Goal: Information Seeking & Learning: Learn about a topic

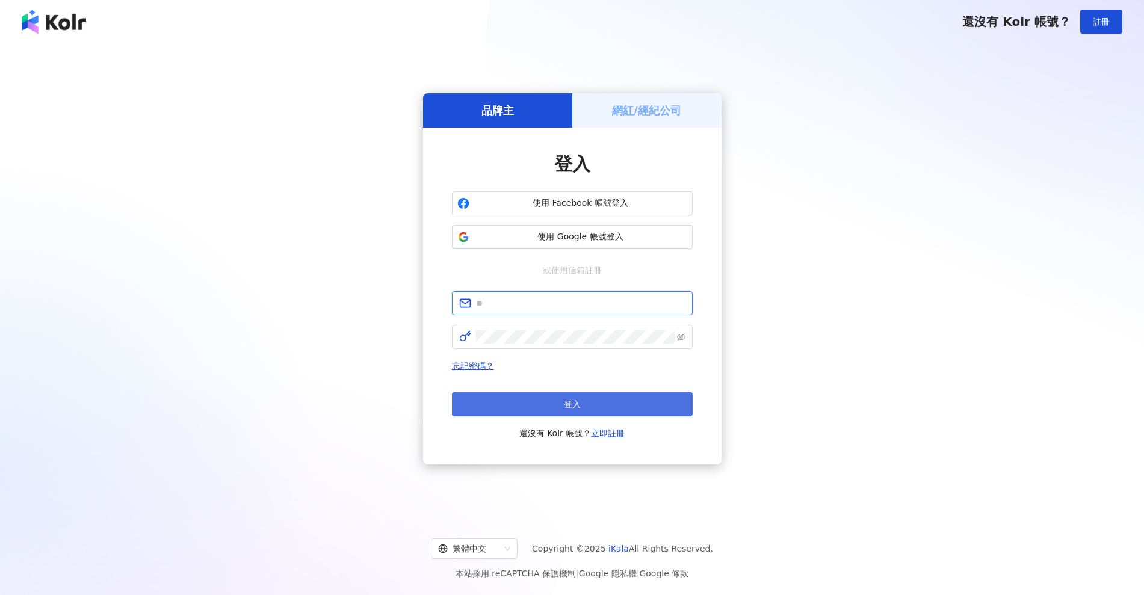
type input "**********"
click at [631, 404] on button "登入" at bounding box center [572, 404] width 241 height 24
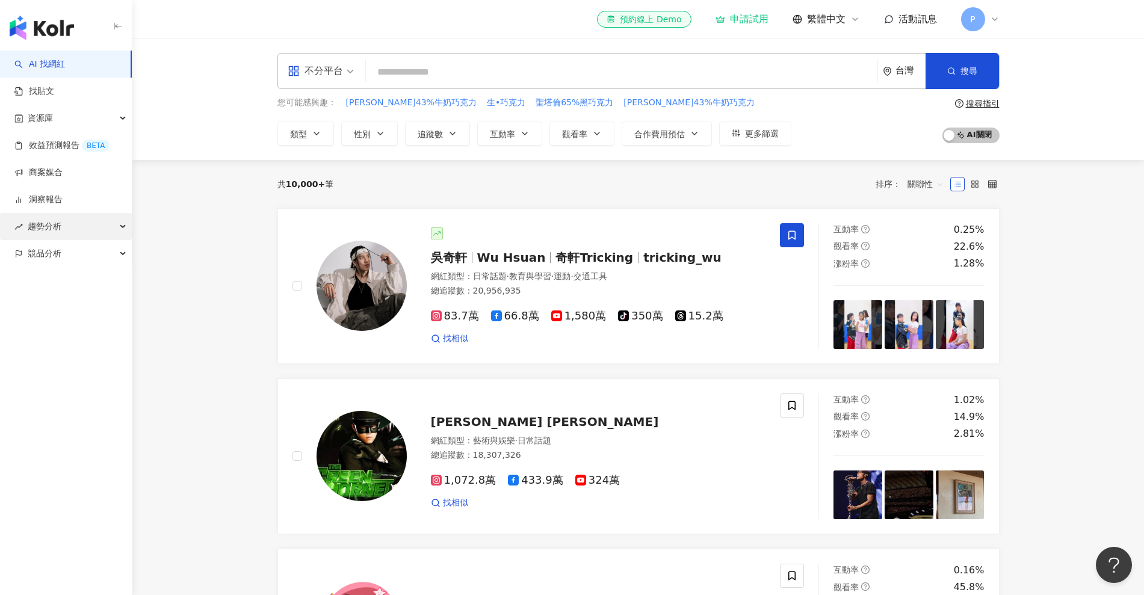
click at [111, 225] on div "趨勢分析" at bounding box center [66, 226] width 132 height 27
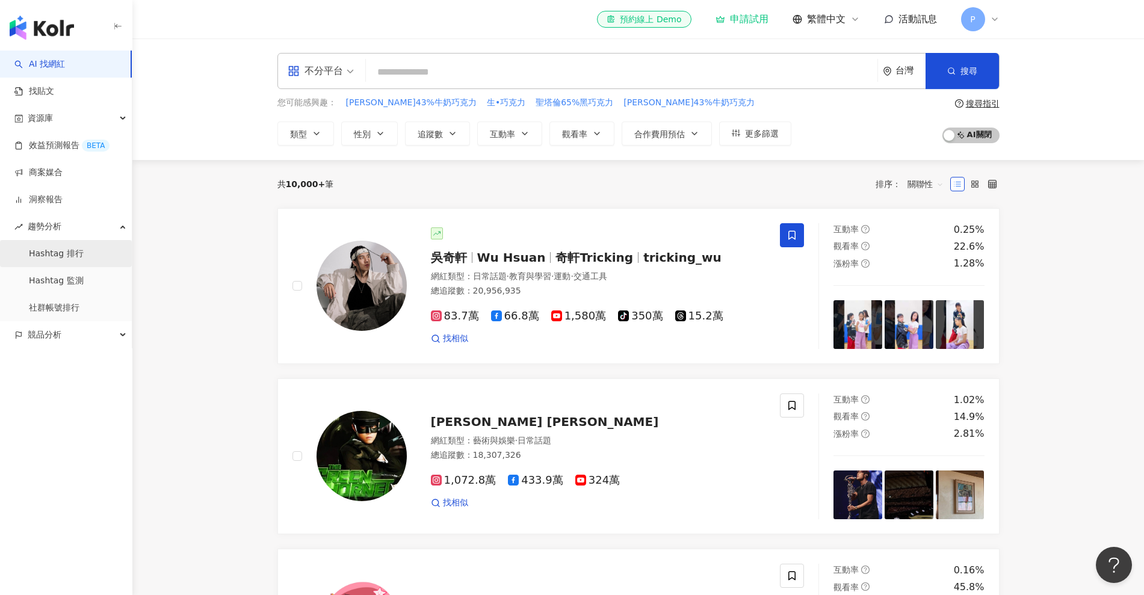
click at [84, 255] on link "Hashtag 排行" at bounding box center [56, 254] width 55 height 12
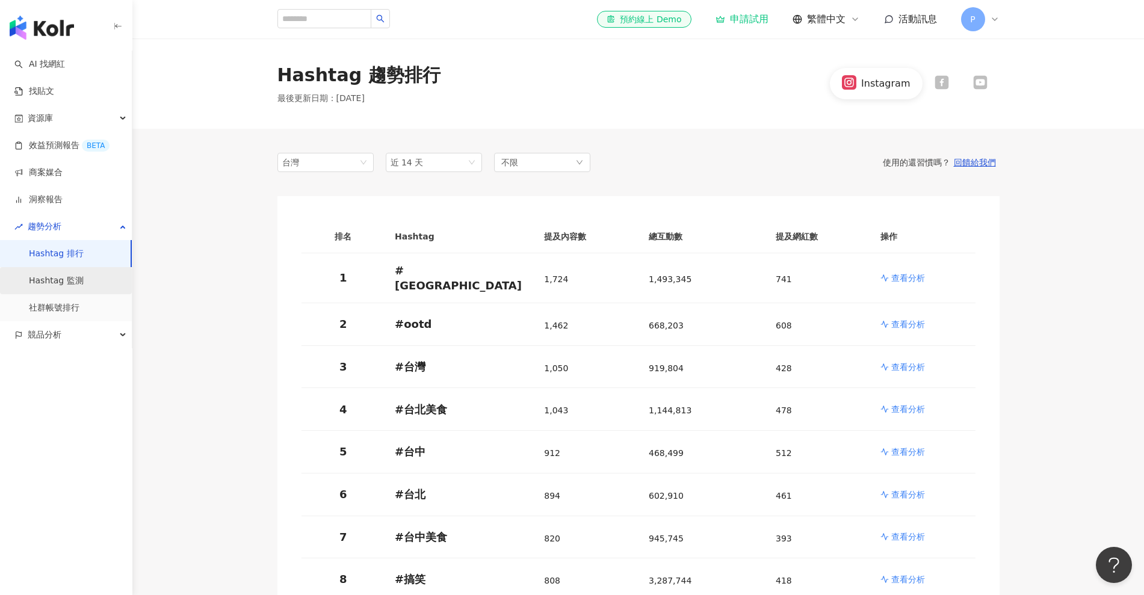
click at [84, 287] on link "Hashtag 監測" at bounding box center [56, 281] width 55 height 12
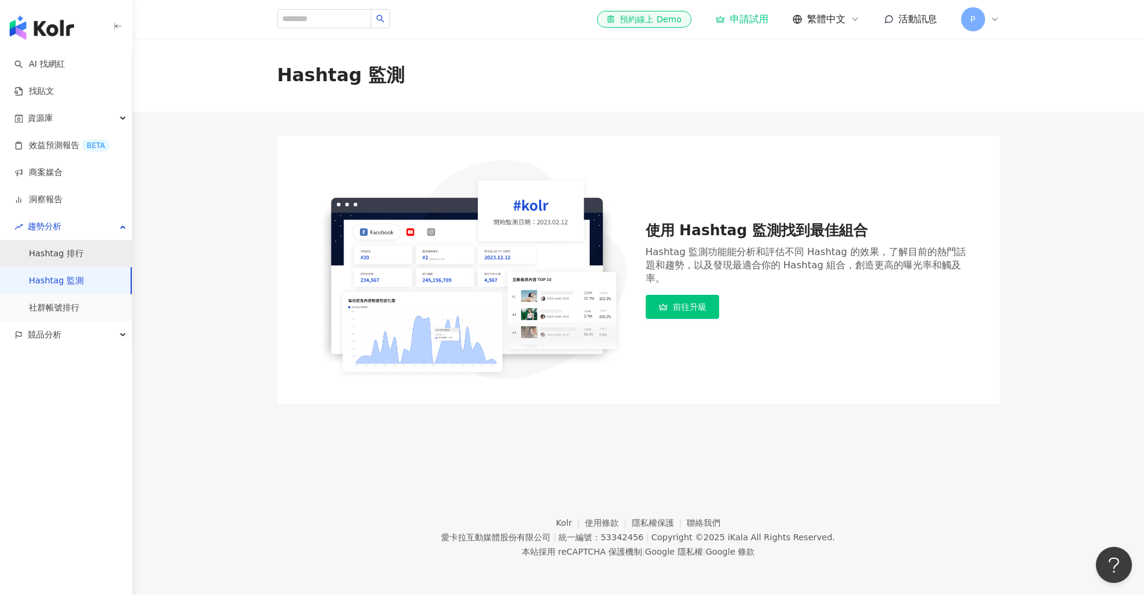
click at [84, 258] on link "Hashtag 排行" at bounding box center [56, 254] width 55 height 12
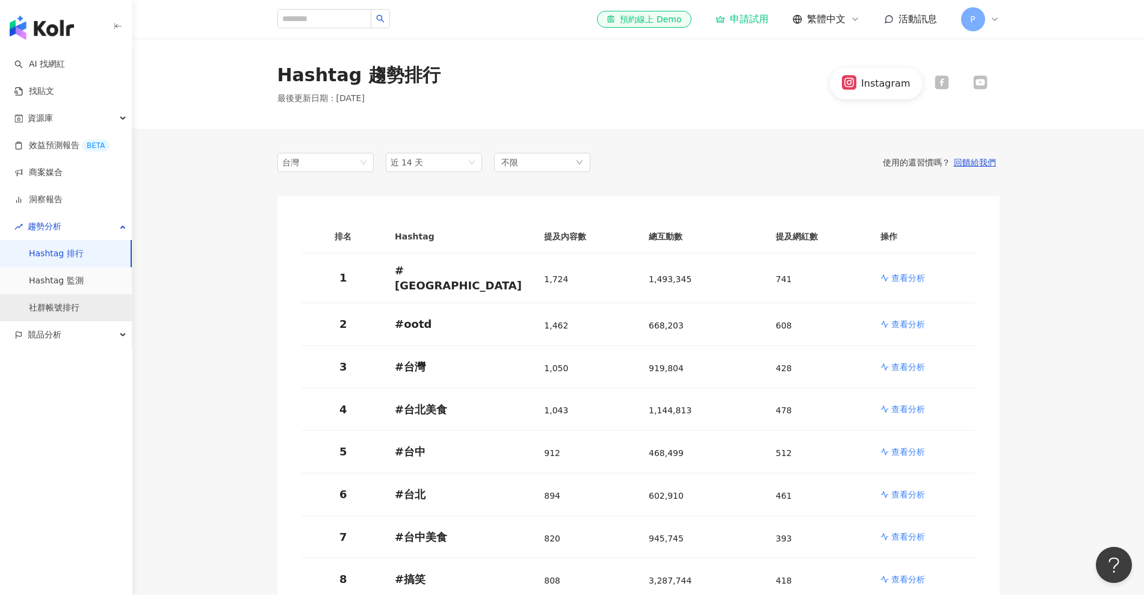
click at [79, 310] on link "社群帳號排行" at bounding box center [54, 308] width 51 height 12
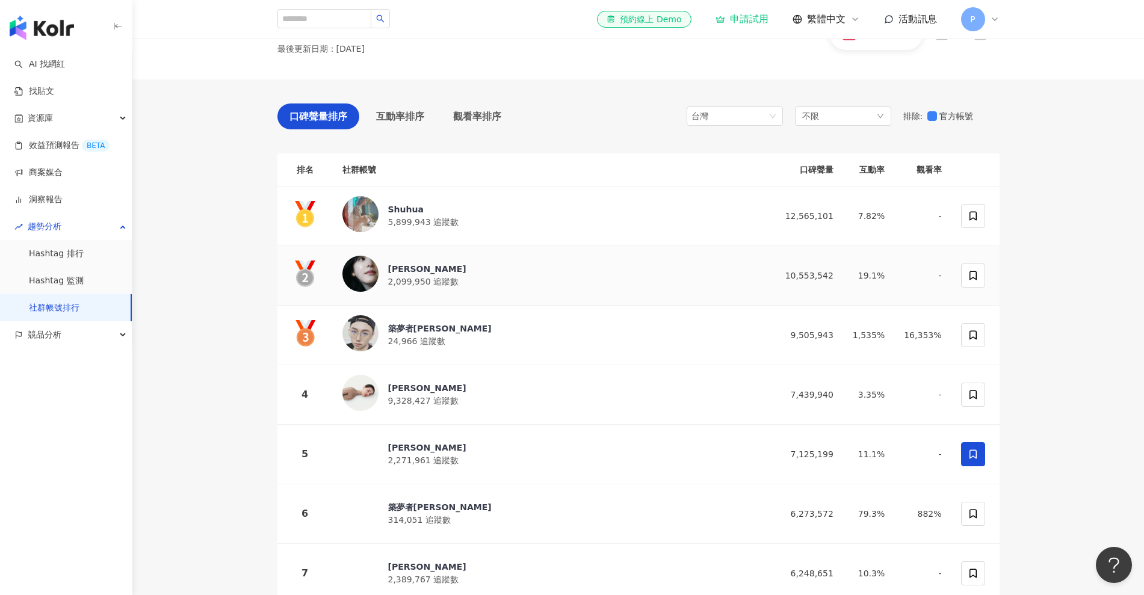
scroll to position [75, 0]
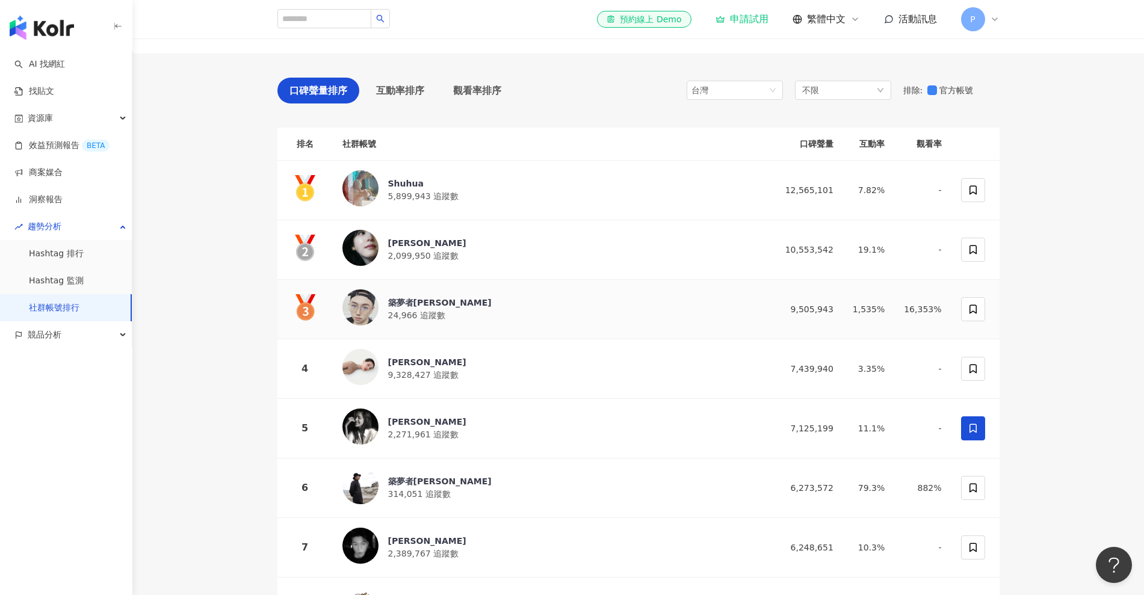
click at [359, 311] on img at bounding box center [360, 308] width 36 height 36
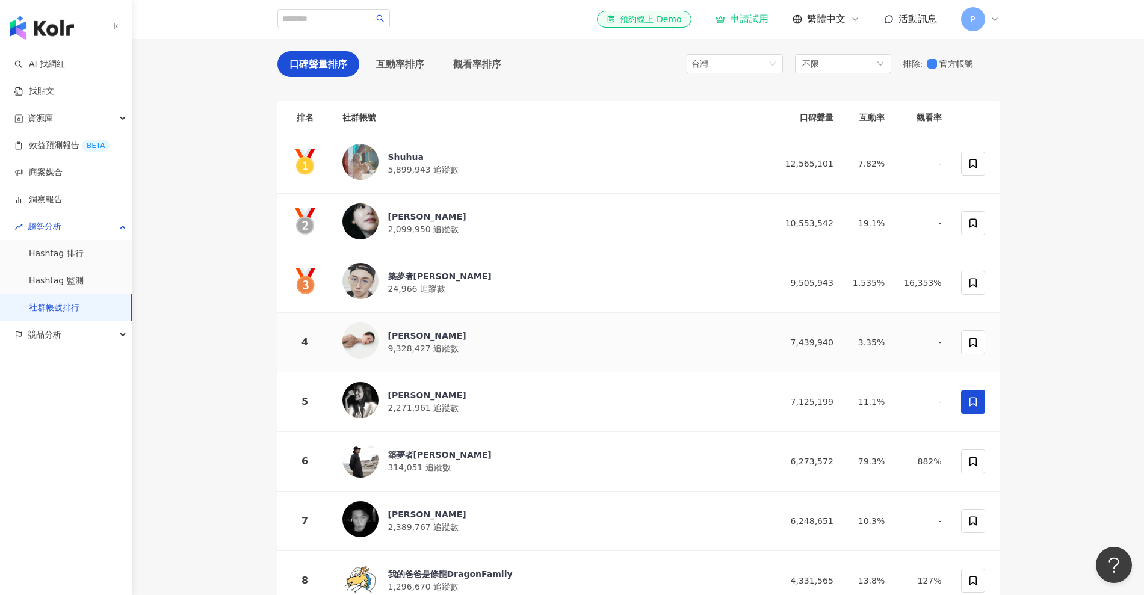
scroll to position [0, 0]
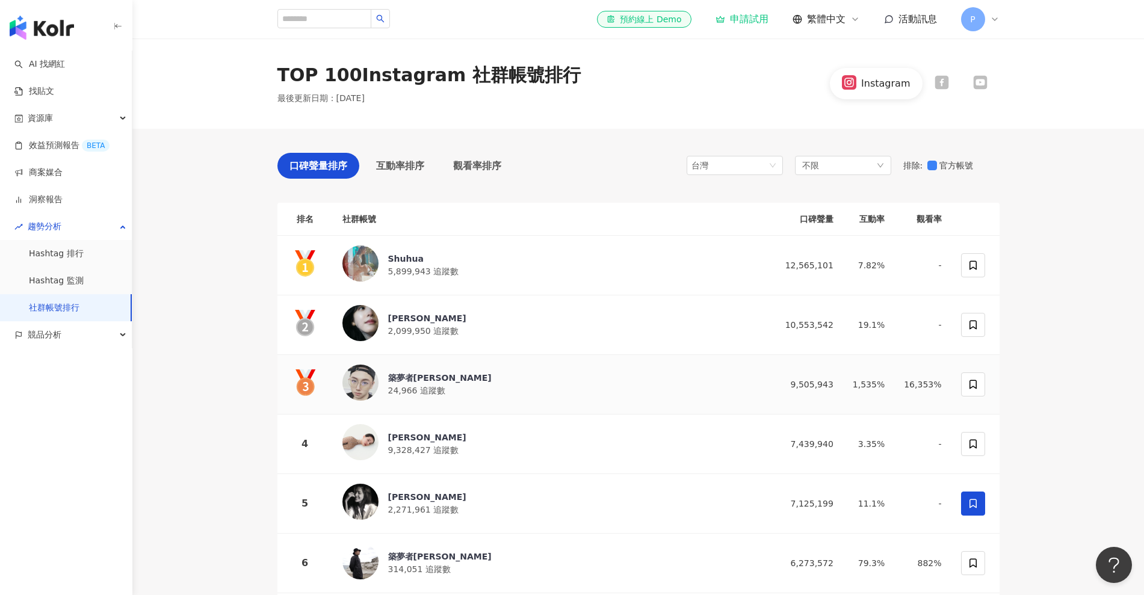
click at [398, 374] on div "築夢者[PERSON_NAME]" at bounding box center [440, 378] width 104 height 12
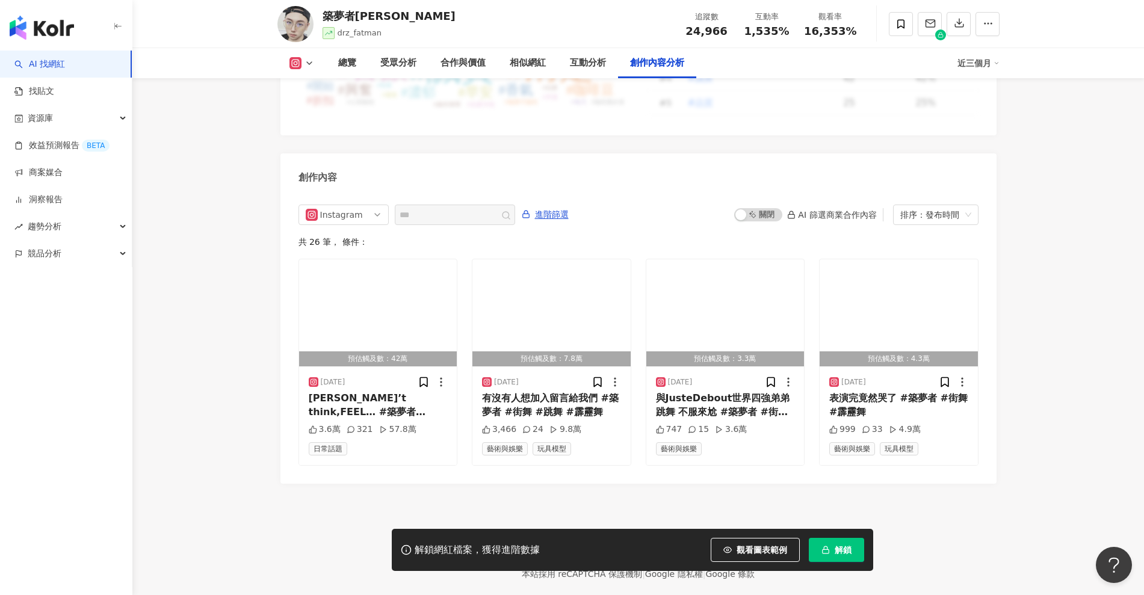
scroll to position [3628, 0]
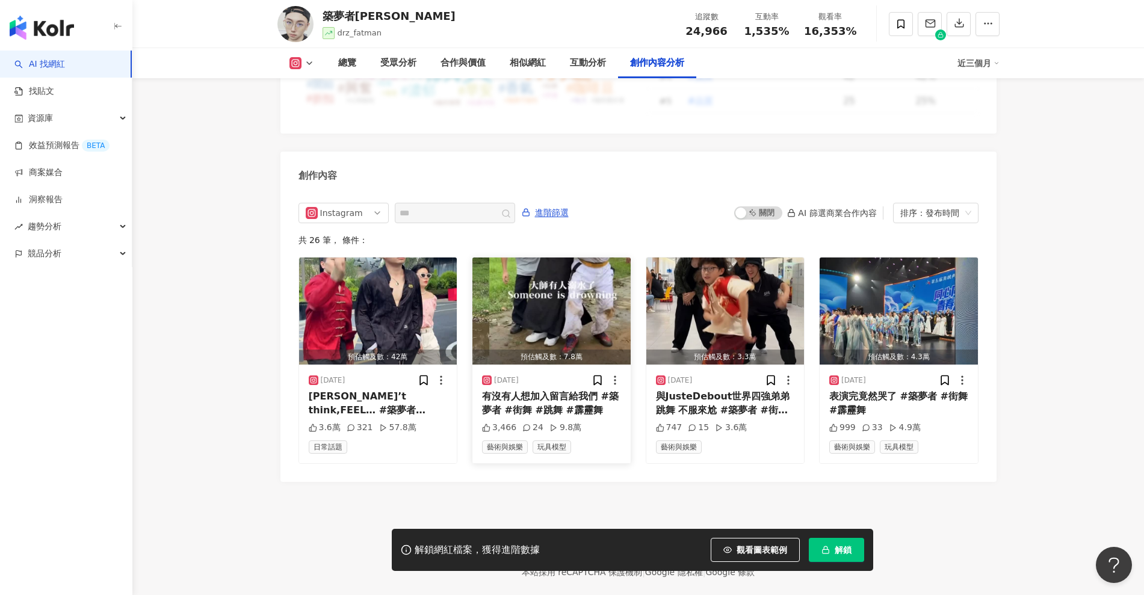
click at [530, 390] on div "有沒有人想加入留言給我們 #築夢者 #街舞 #跳舞 #霹靂舞" at bounding box center [551, 403] width 139 height 27
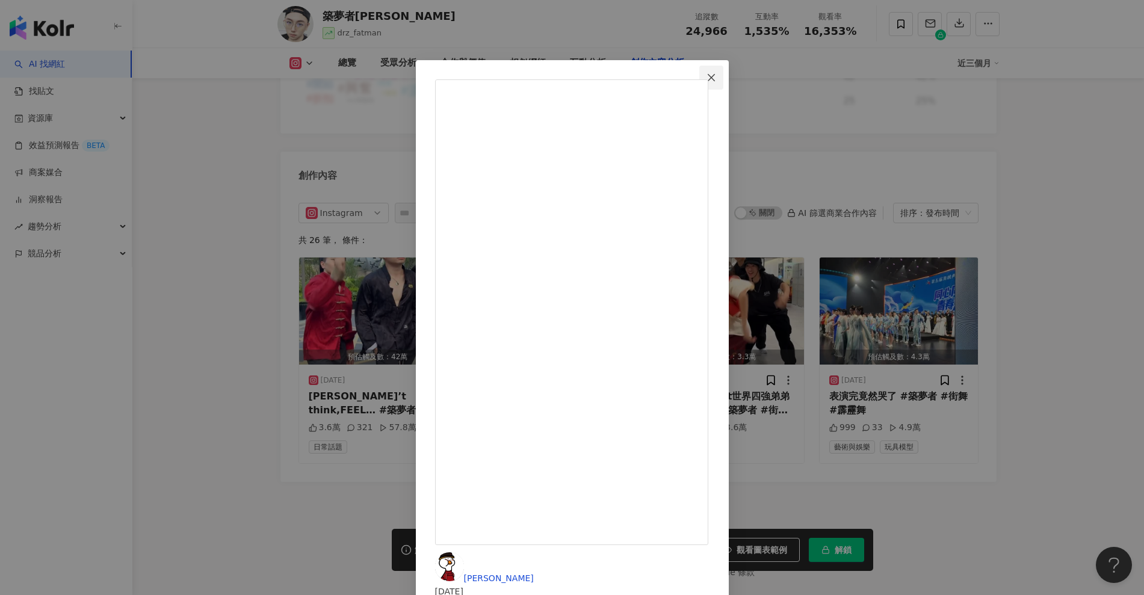
click at [715, 75] on icon "close" at bounding box center [711, 76] width 7 height 7
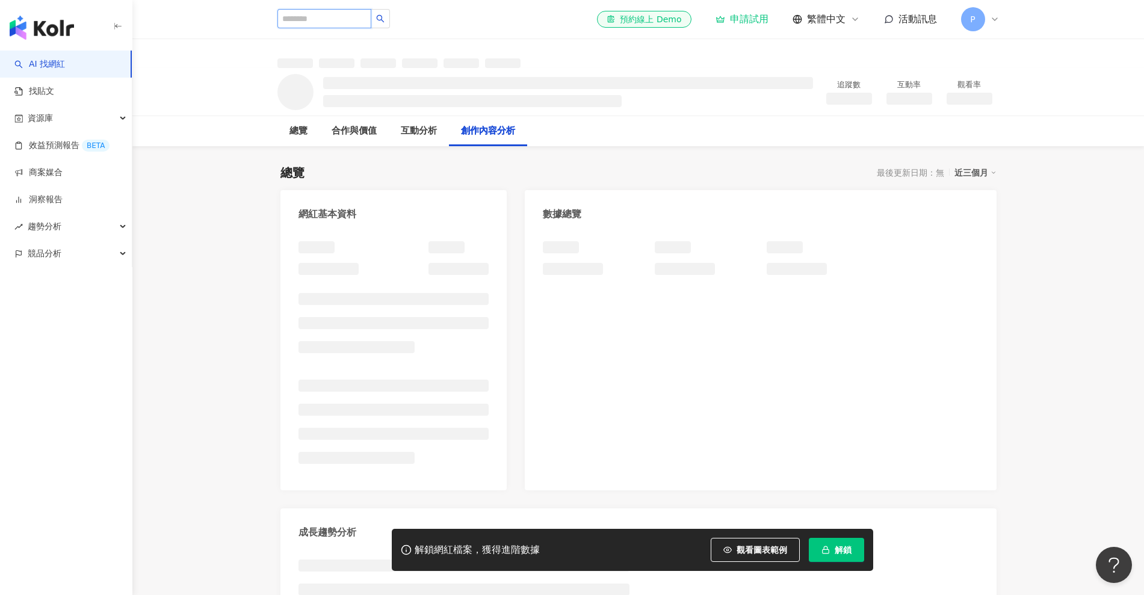
click at [333, 21] on input "search" at bounding box center [324, 18] width 94 height 19
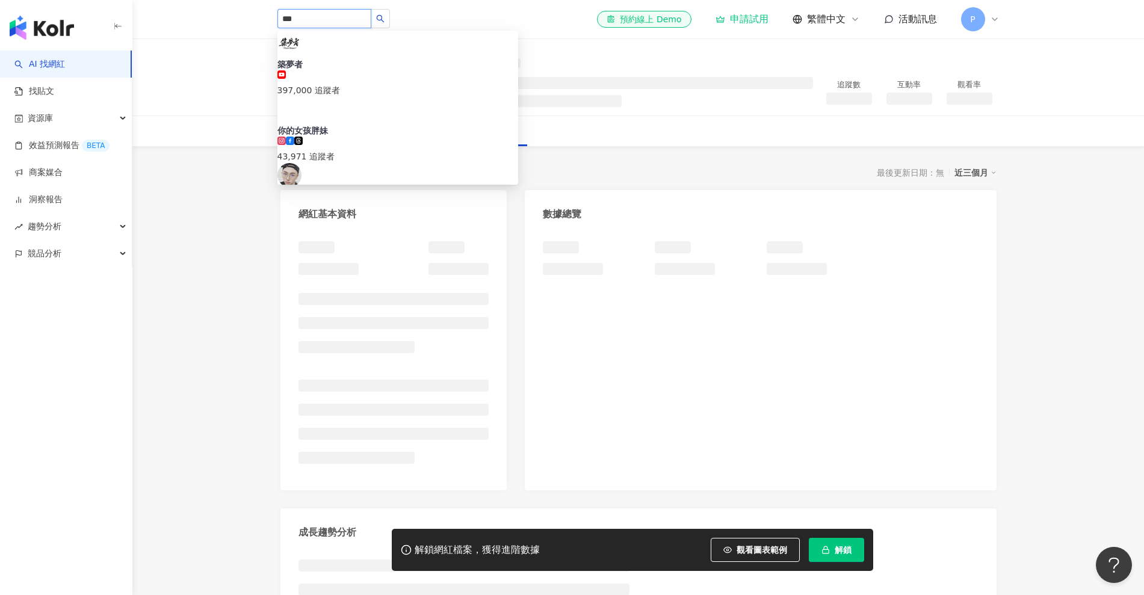
type input "***"
click at [406, 248] on div "築夢者 夸克波波 381,095 追蹤者" at bounding box center [397, 267] width 241 height 39
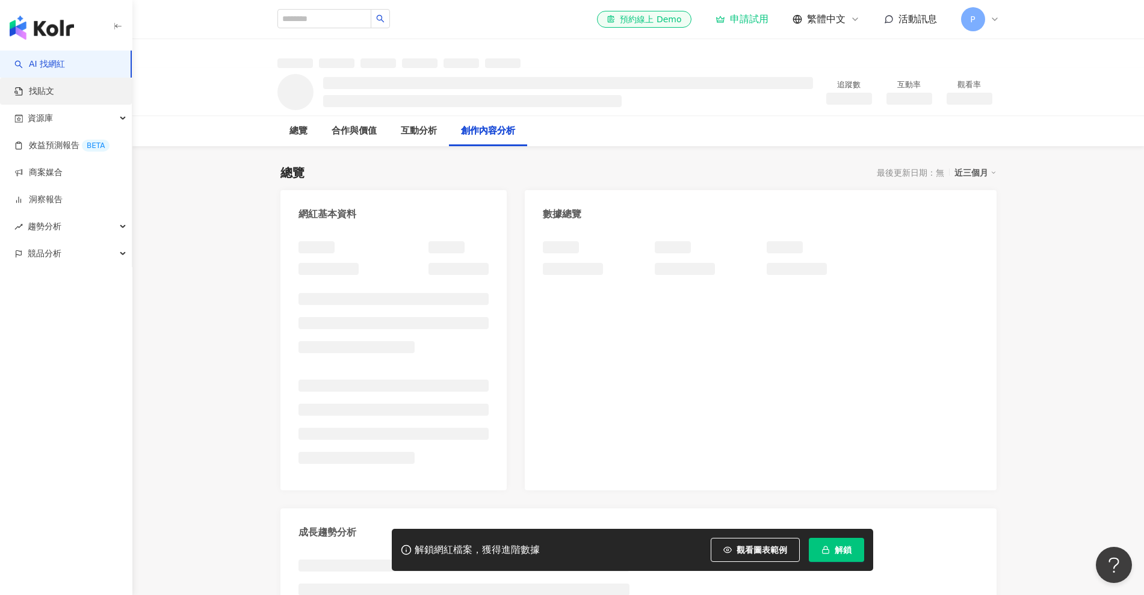
click at [54, 94] on link "找貼文" at bounding box center [34, 91] width 40 height 12
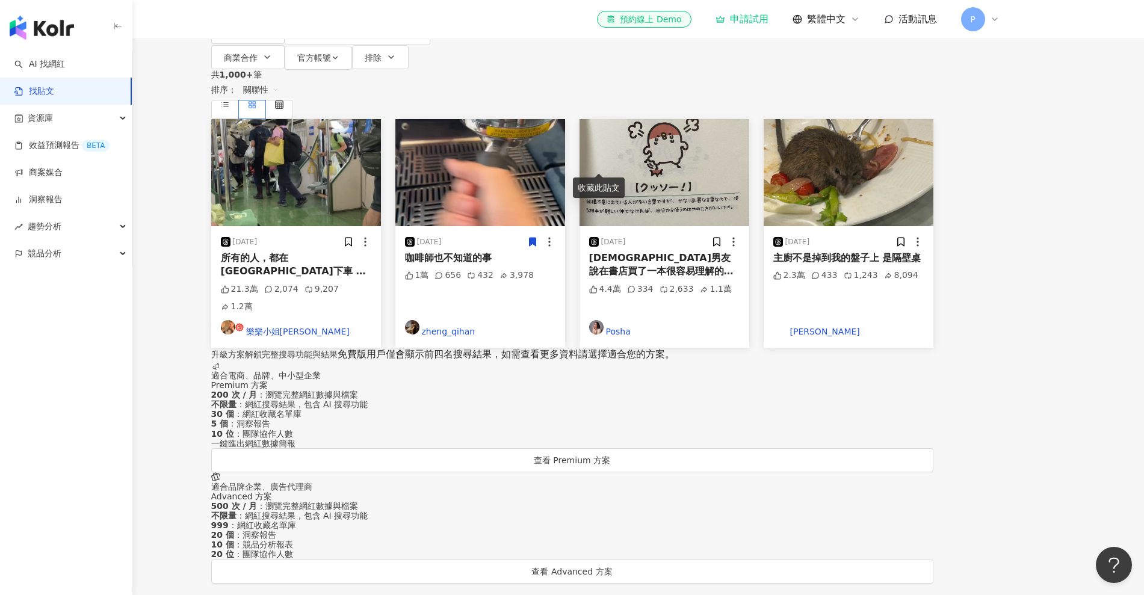
scroll to position [154, 0]
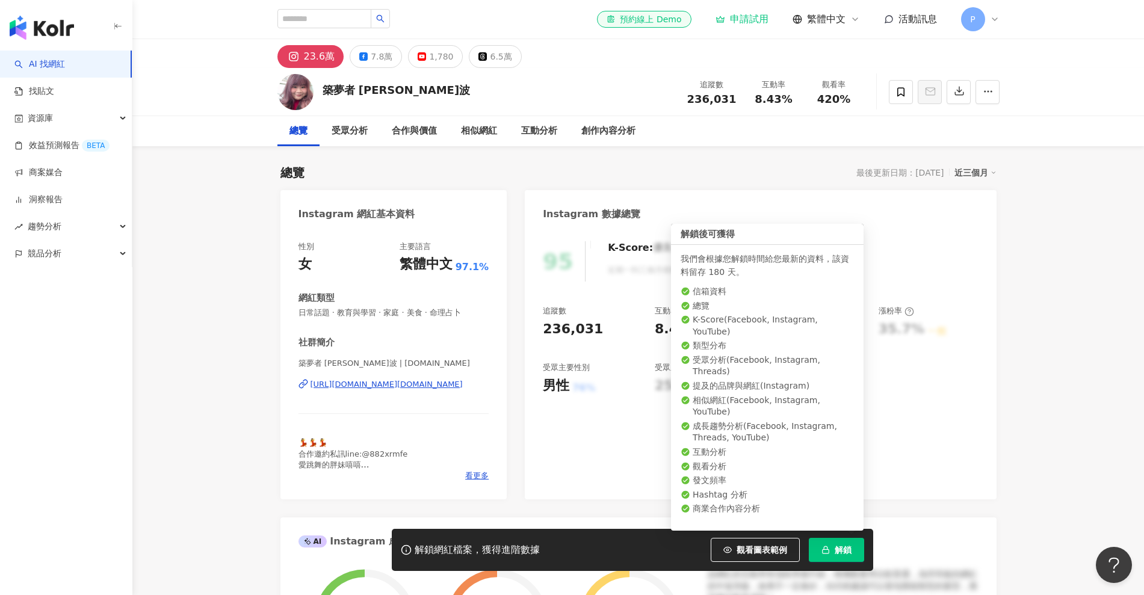
click at [846, 555] on span "解鎖" at bounding box center [843, 550] width 17 height 10
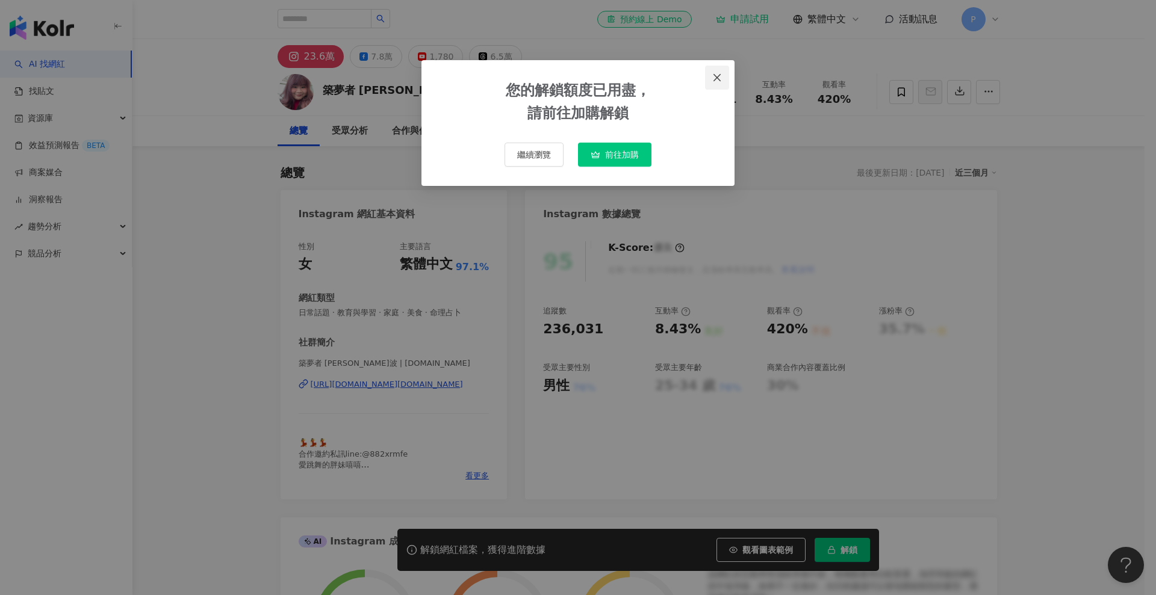
click at [713, 78] on icon "close" at bounding box center [717, 78] width 10 height 10
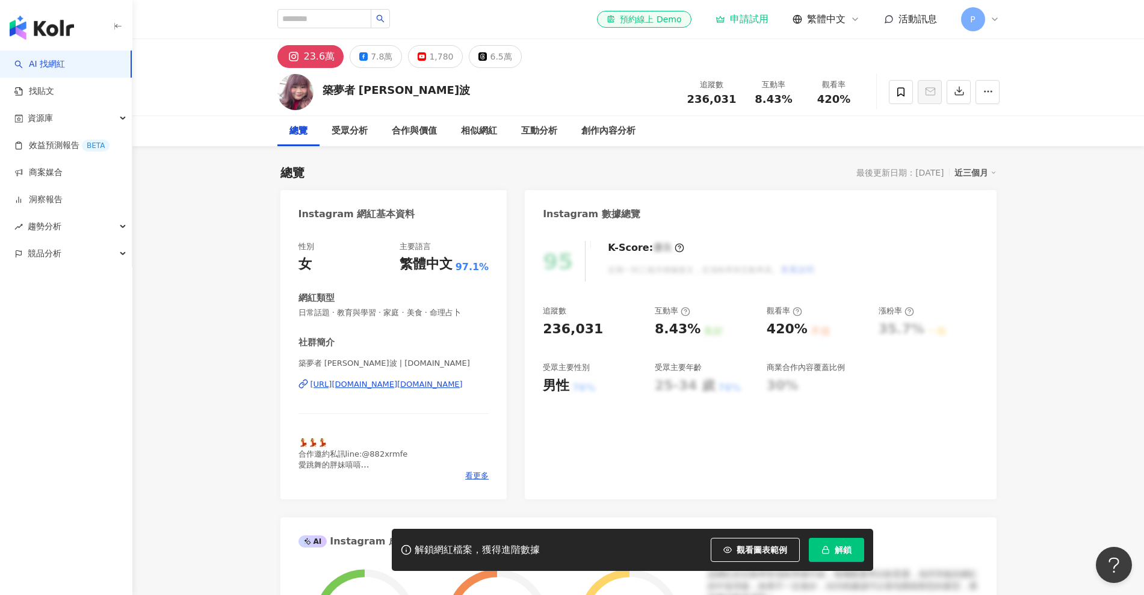
click at [1002, 19] on div "el-icon-cs 預約線上 Demo 申請試用 繁體中文 活動訊息 P" at bounding box center [638, 19] width 770 height 39
click at [989, 16] on div "P" at bounding box center [980, 19] width 39 height 24
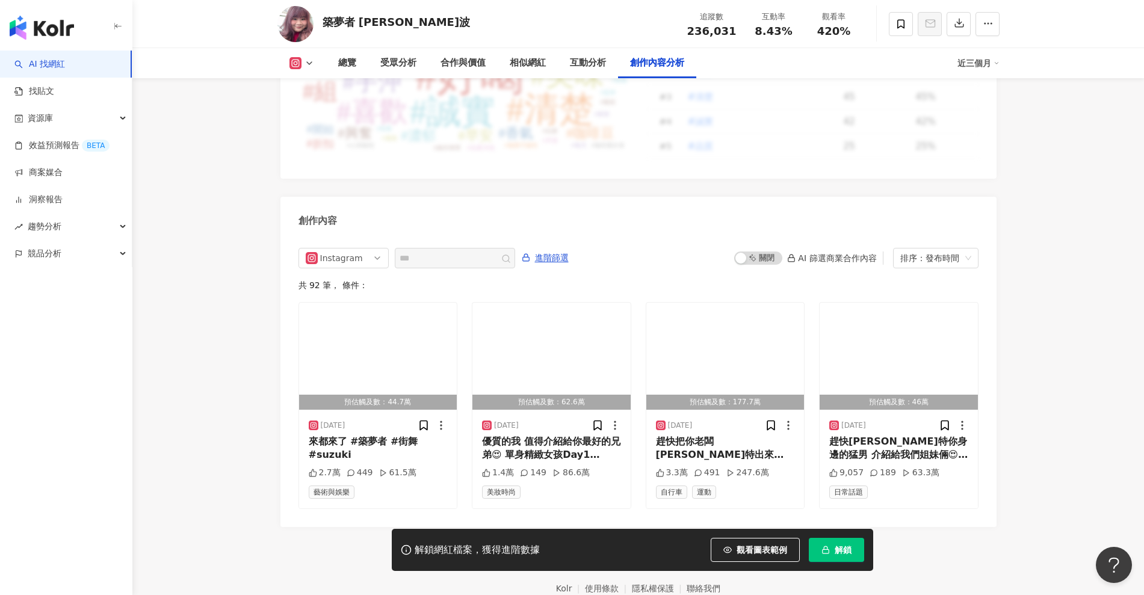
scroll to position [3649, 0]
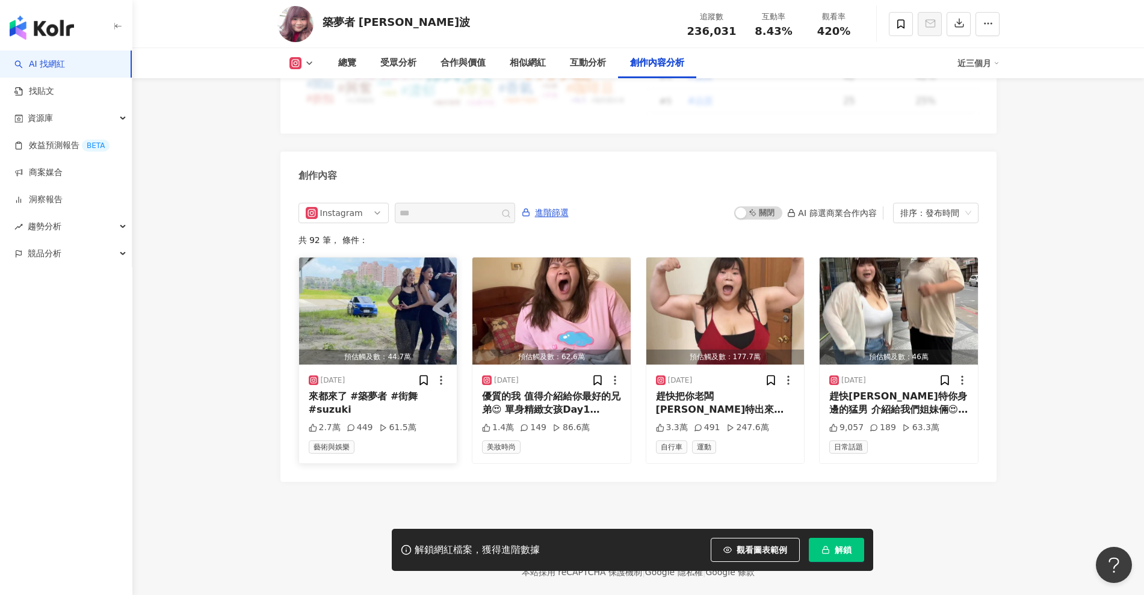
click at [354, 390] on div "來都來了 #築夢者 #街舞 #suzuki" at bounding box center [378, 403] width 139 height 27
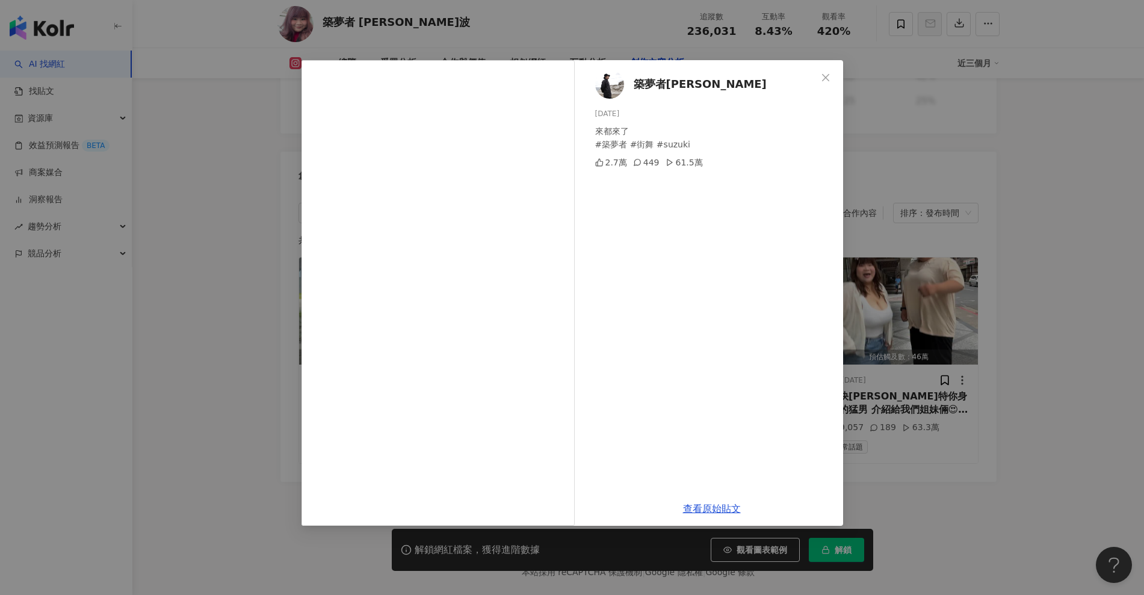
click at [977, 244] on div "築夢者哈利 2025/9/20 來都來了 #築夢者 #街舞 #suzuki 2.7萬 449 61.5萬 查看原始貼文" at bounding box center [572, 297] width 1144 height 595
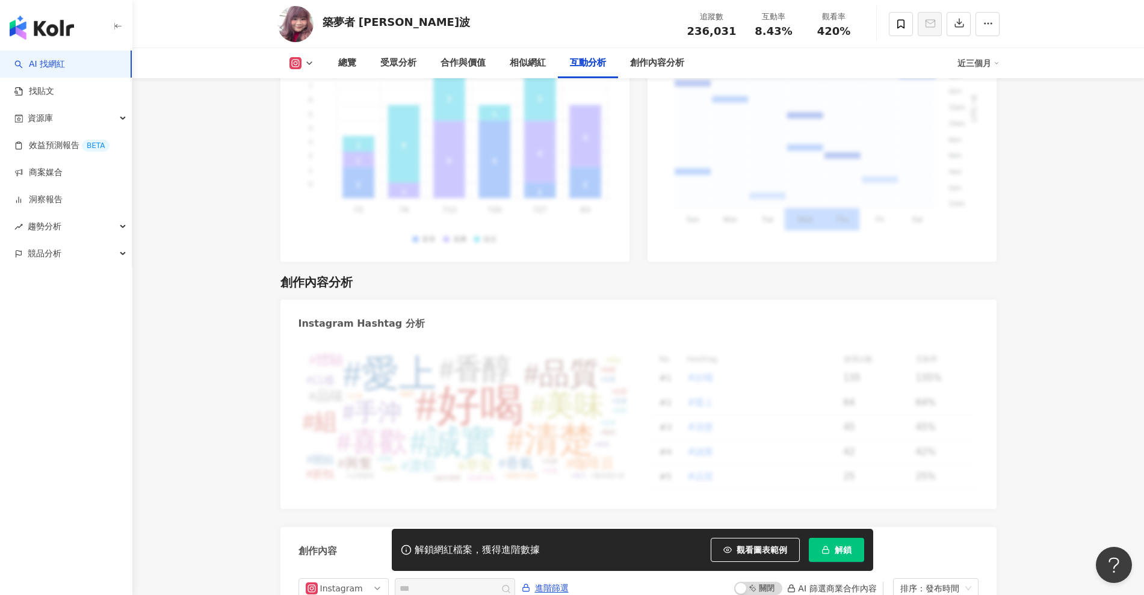
scroll to position [3273, 0]
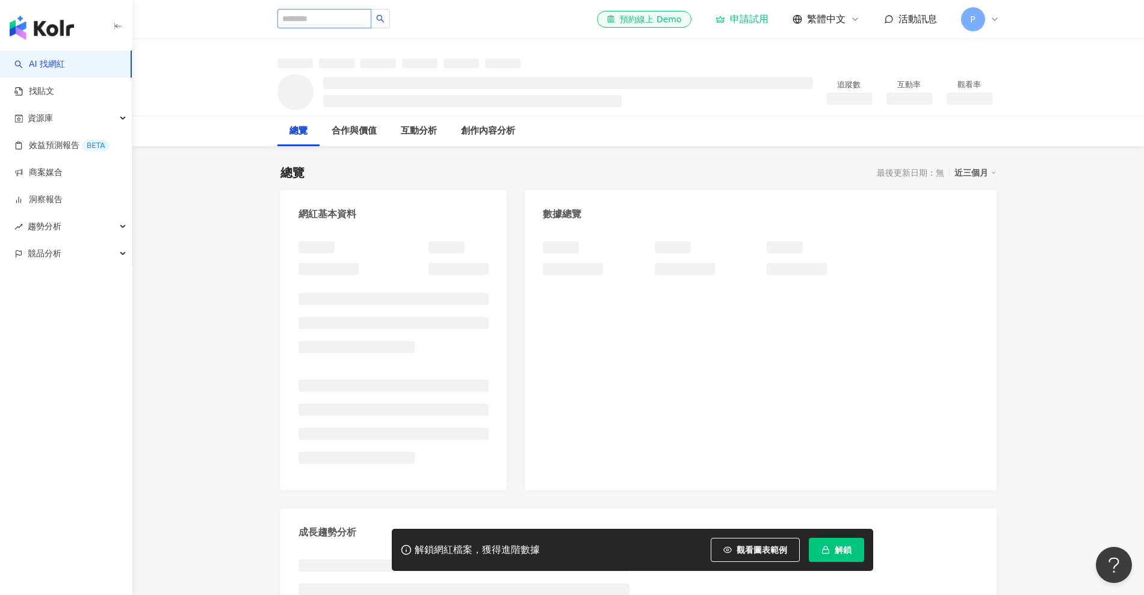
click at [355, 21] on input "search" at bounding box center [324, 18] width 94 height 19
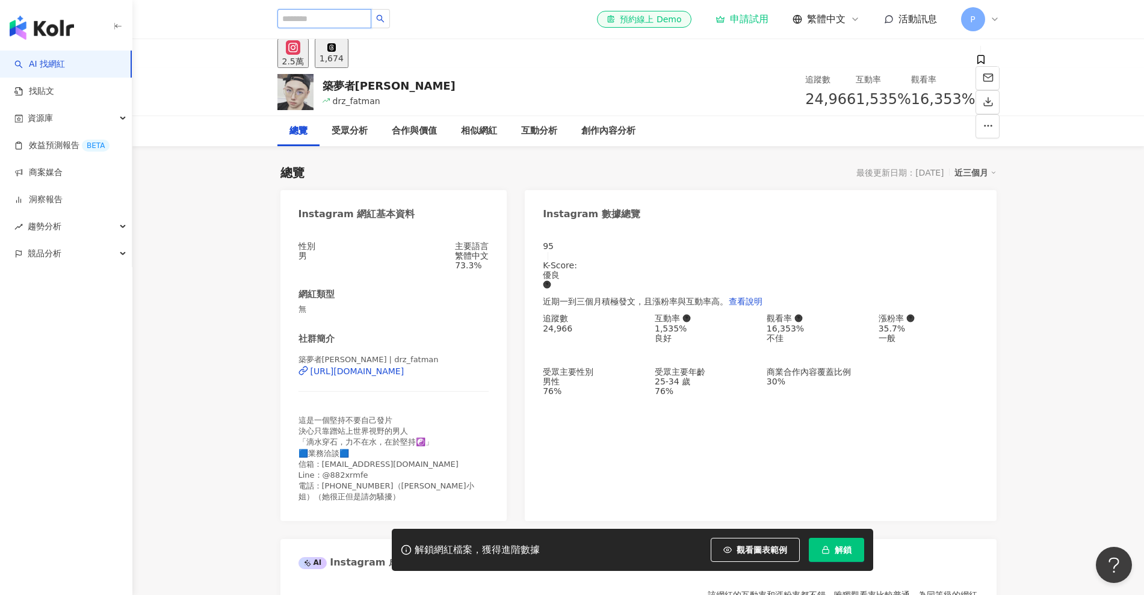
click at [338, 9] on input "search" at bounding box center [324, 18] width 94 height 19
type input "***"
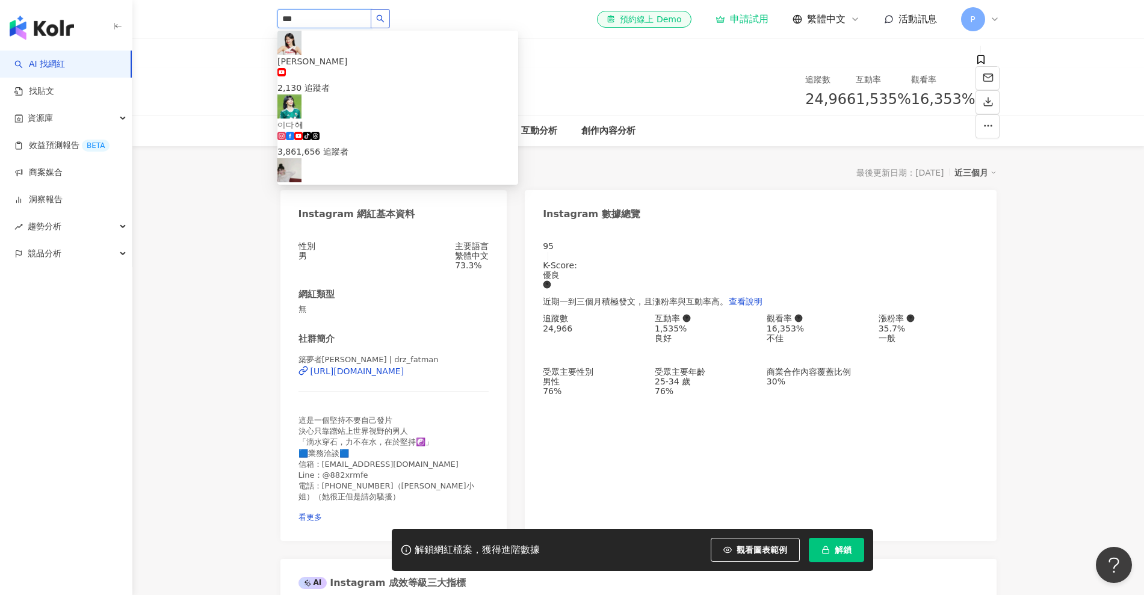
click at [390, 19] on button "button" at bounding box center [380, 18] width 19 height 19
click at [381, 55] on span "[PERSON_NAME]" at bounding box center [397, 61] width 241 height 13
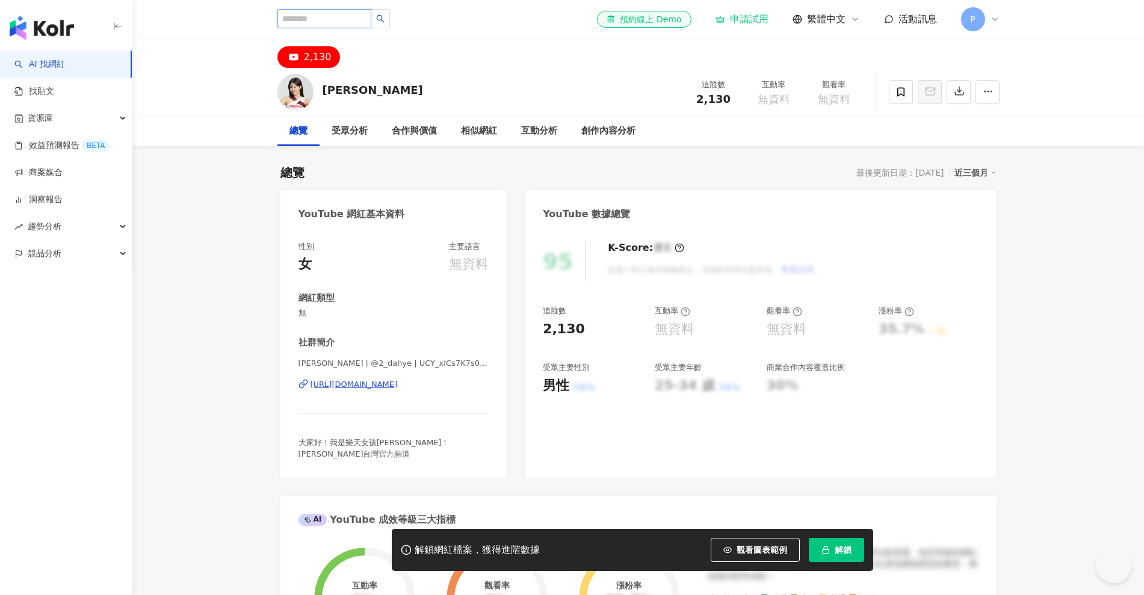
click at [350, 13] on input "search" at bounding box center [324, 18] width 94 height 19
type input "**"
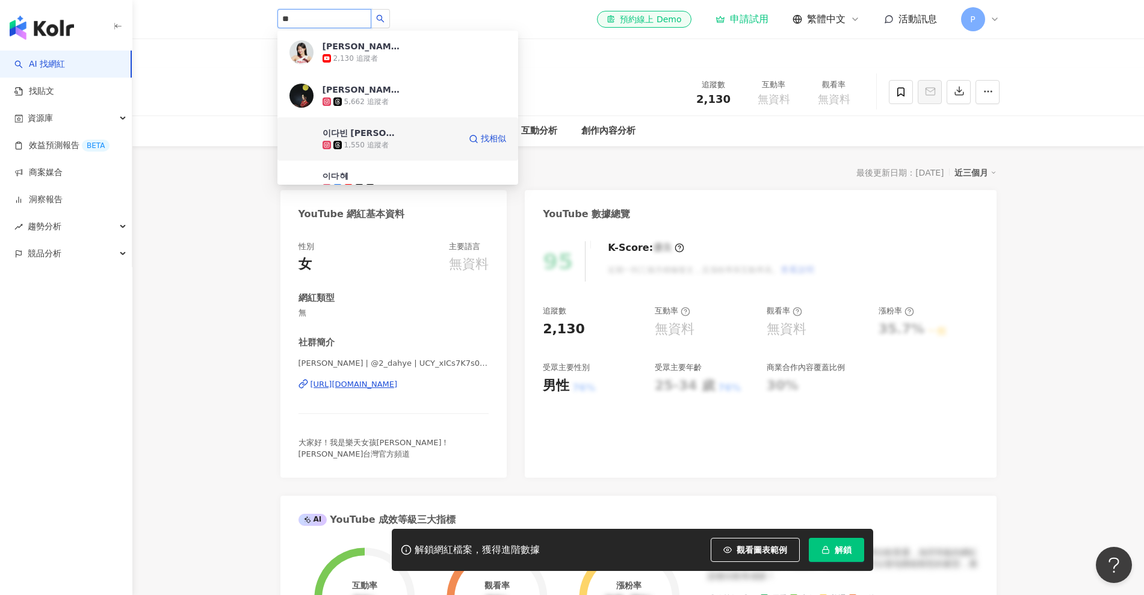
scroll to position [75, 0]
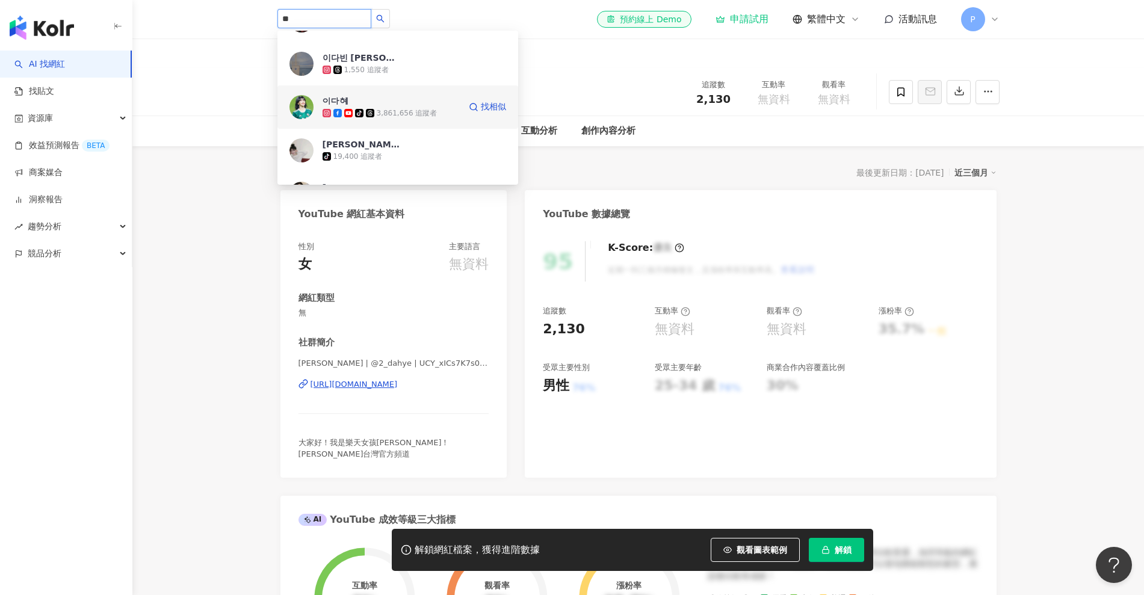
click at [427, 112] on div "3,861,656 追蹤者" at bounding box center [407, 113] width 61 height 10
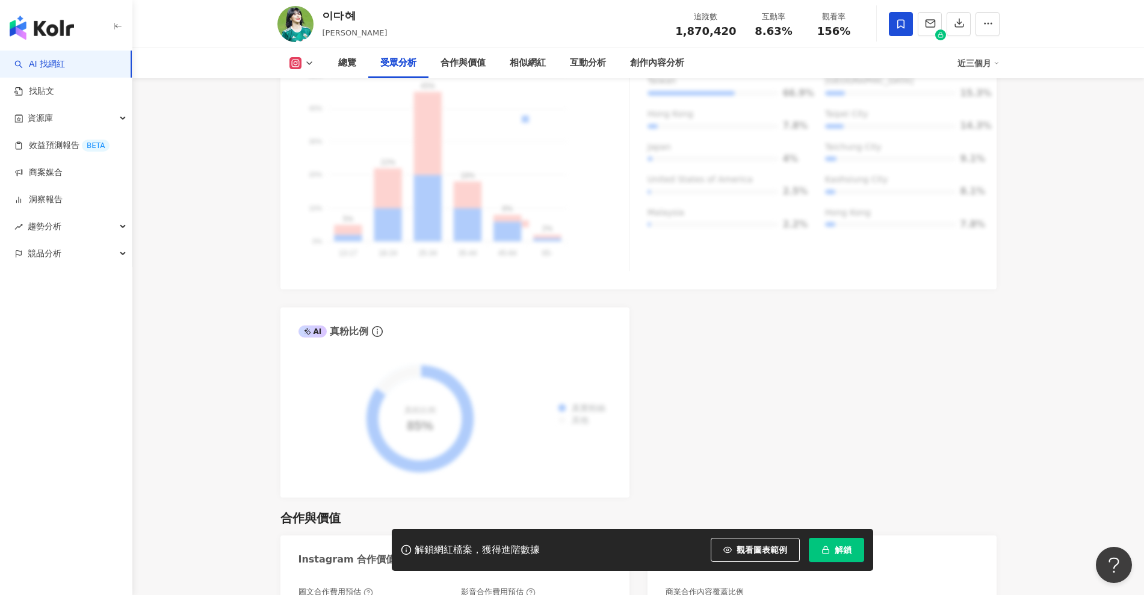
scroll to position [1279, 0]
